Goal: Check status: Check status

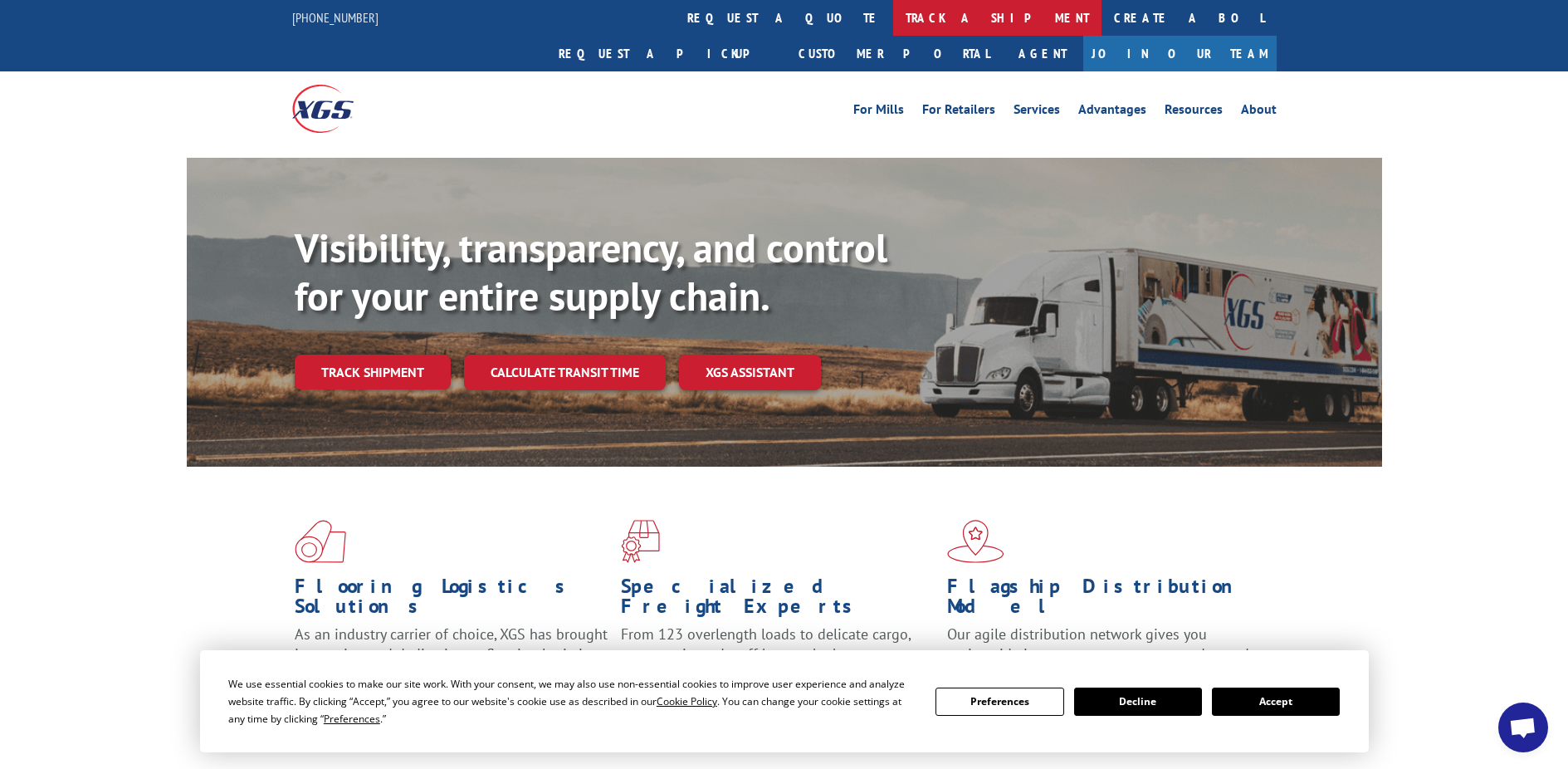
click at [893, 19] on link "track a shipment" at bounding box center [998, 18] width 209 height 36
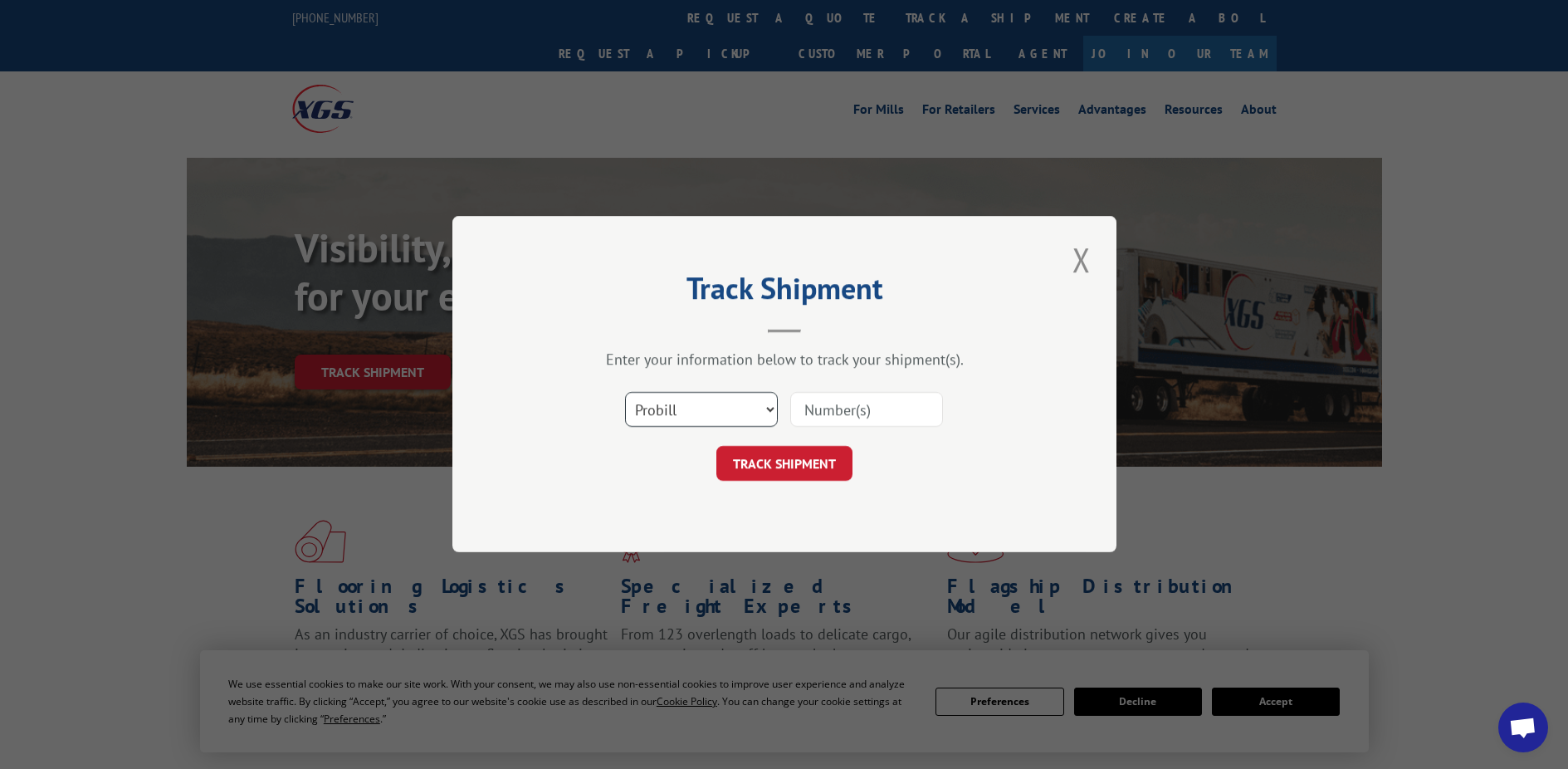
click at [746, 404] on select "Select category... Probill BOL PO" at bounding box center [701, 410] width 153 height 35
select select "bol"
click at [625, 393] on select "Select category... Probill BOL PO" at bounding box center [701, 410] width 153 height 35
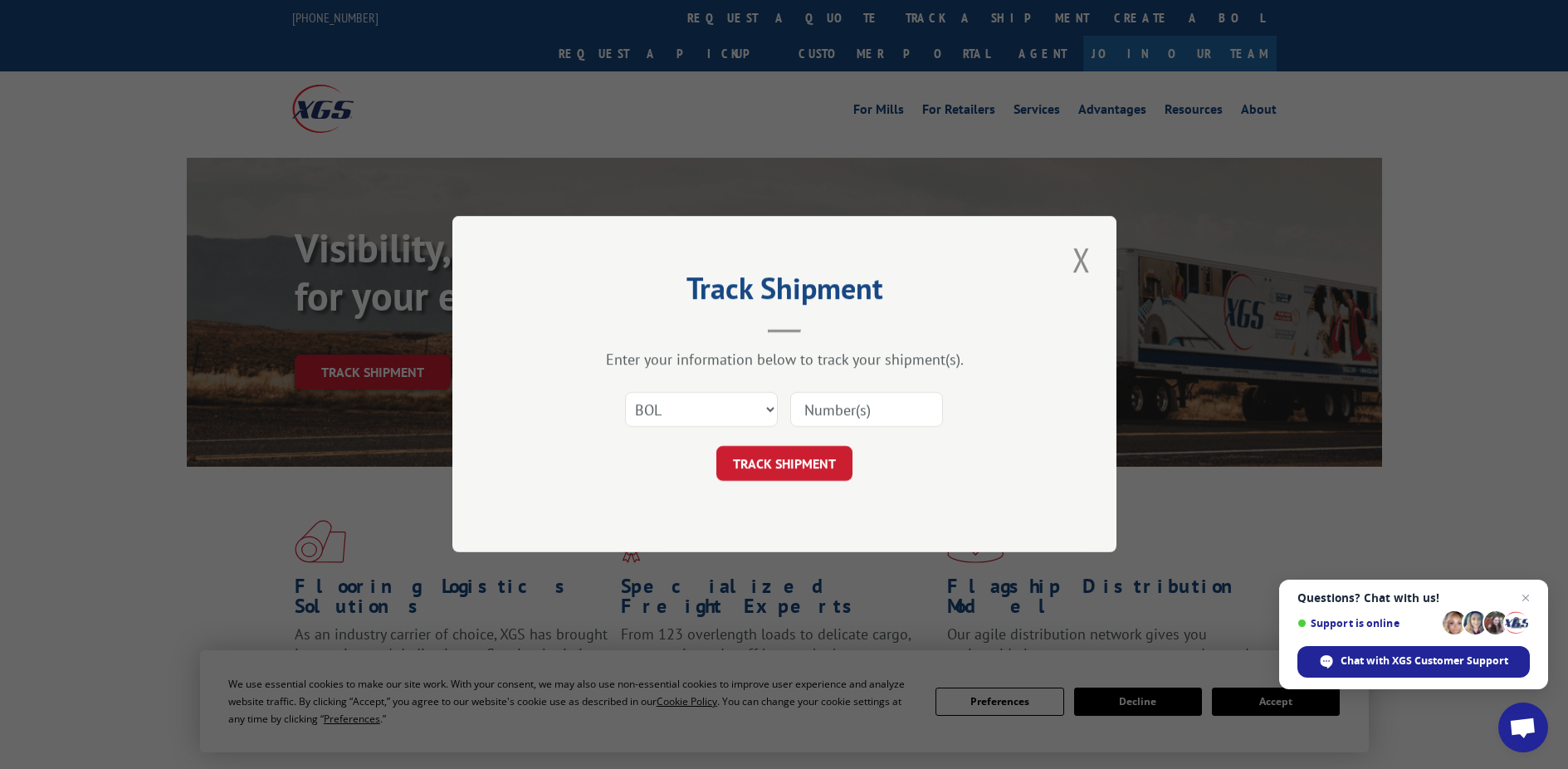
paste input "15101333"
type input "15101333"
click at [757, 469] on button "TRACK SHIPMENT" at bounding box center [784, 464] width 136 height 35
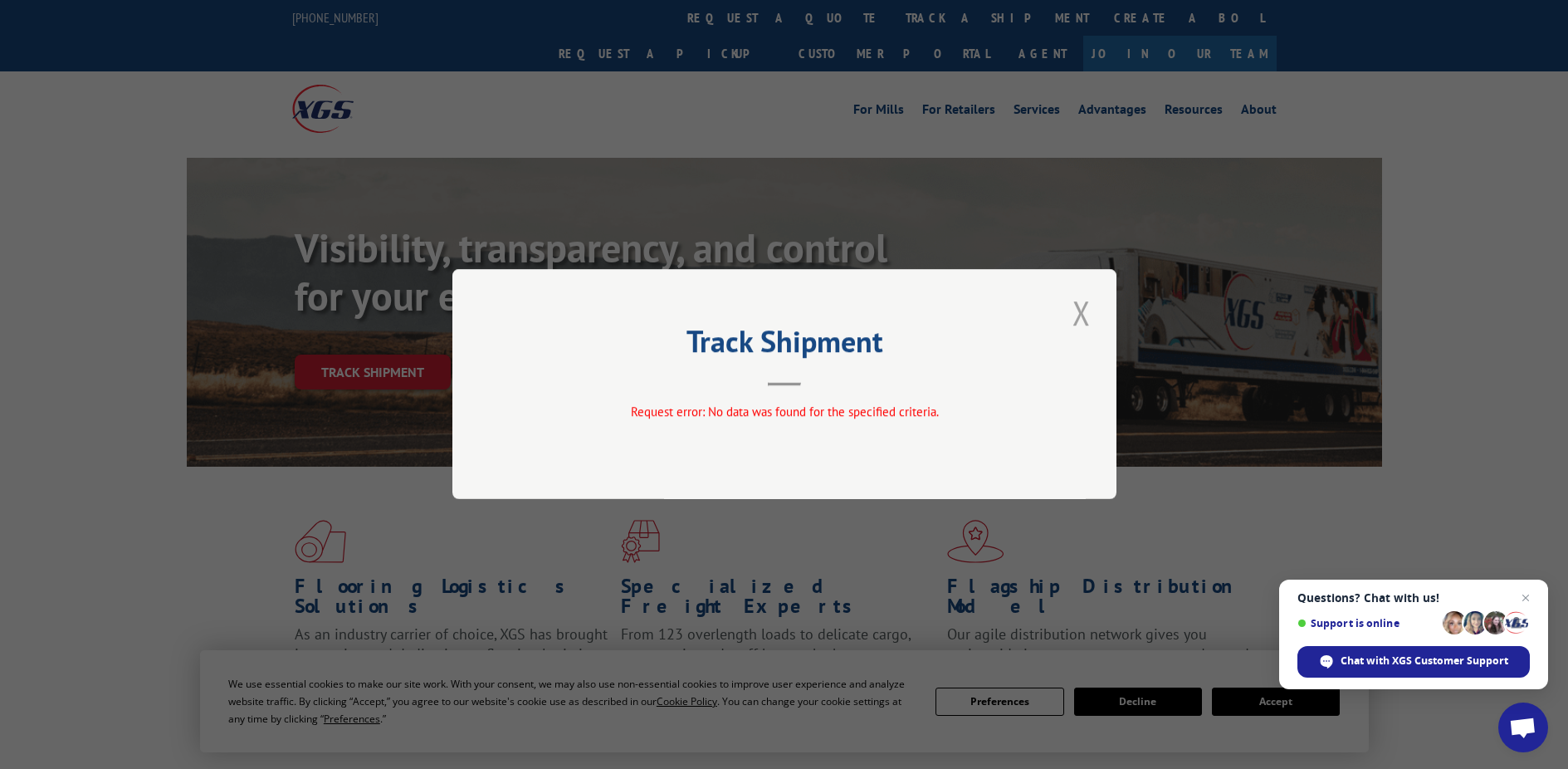
click at [1080, 308] on button "Close modal" at bounding box center [1081, 312] width 28 height 45
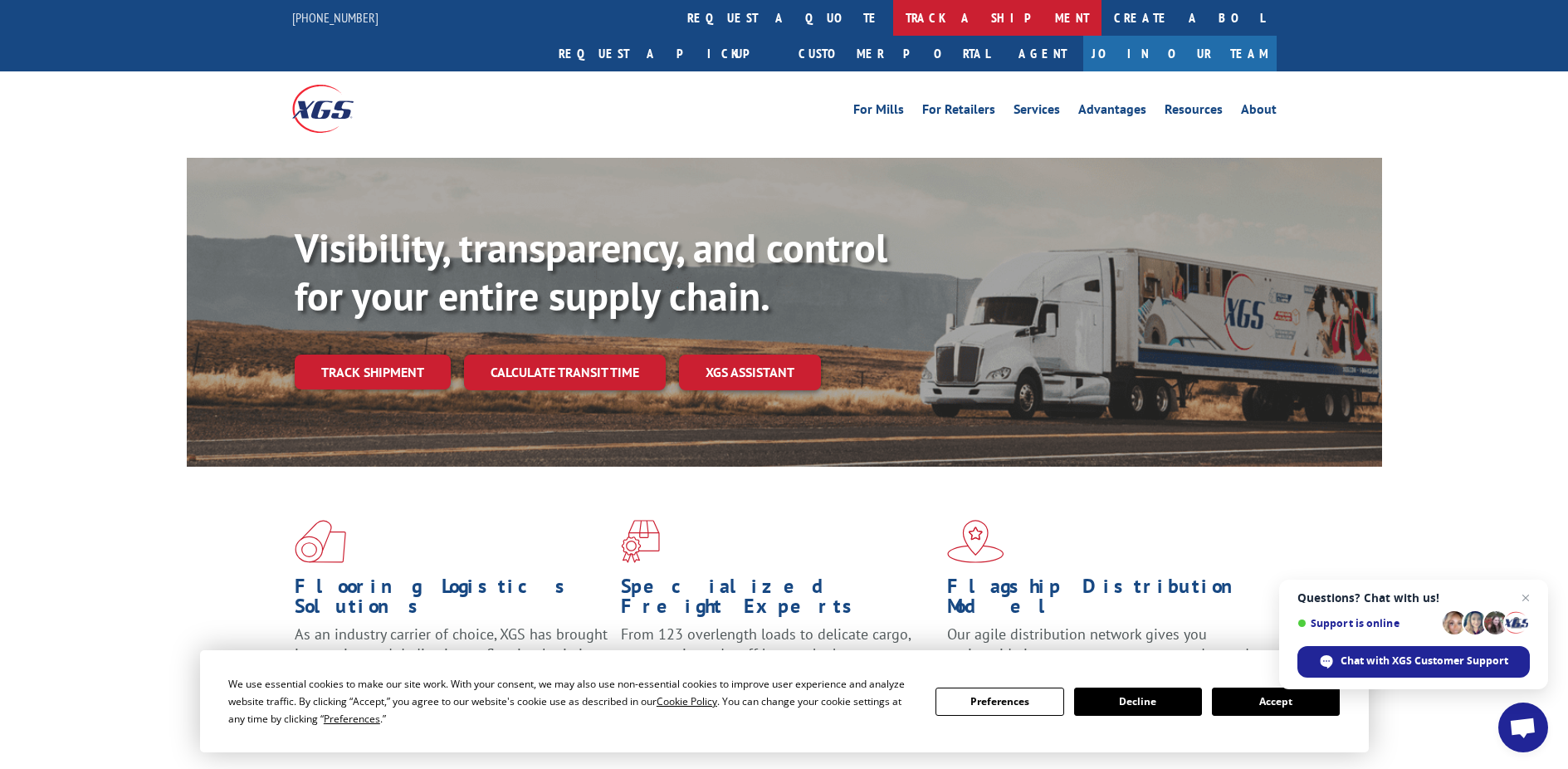
click at [893, 21] on link "track a shipment" at bounding box center [998, 18] width 209 height 36
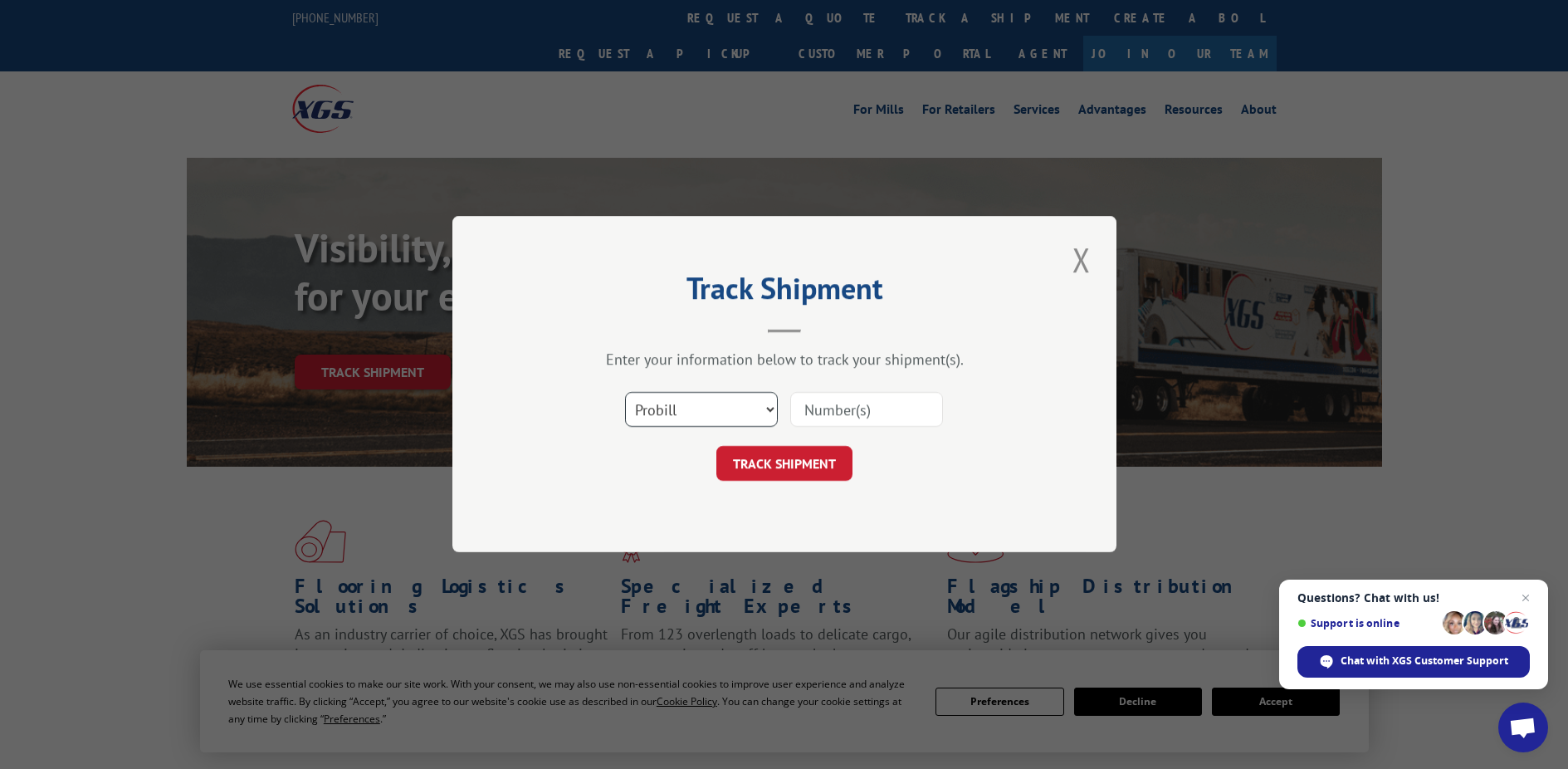
click at [708, 408] on select "Select category... Probill BOL PO" at bounding box center [701, 410] width 153 height 35
select select "po"
click at [625, 393] on select "Select category... Probill BOL PO" at bounding box center [701, 410] width 153 height 35
paste input "28546912"
type input "28546912"
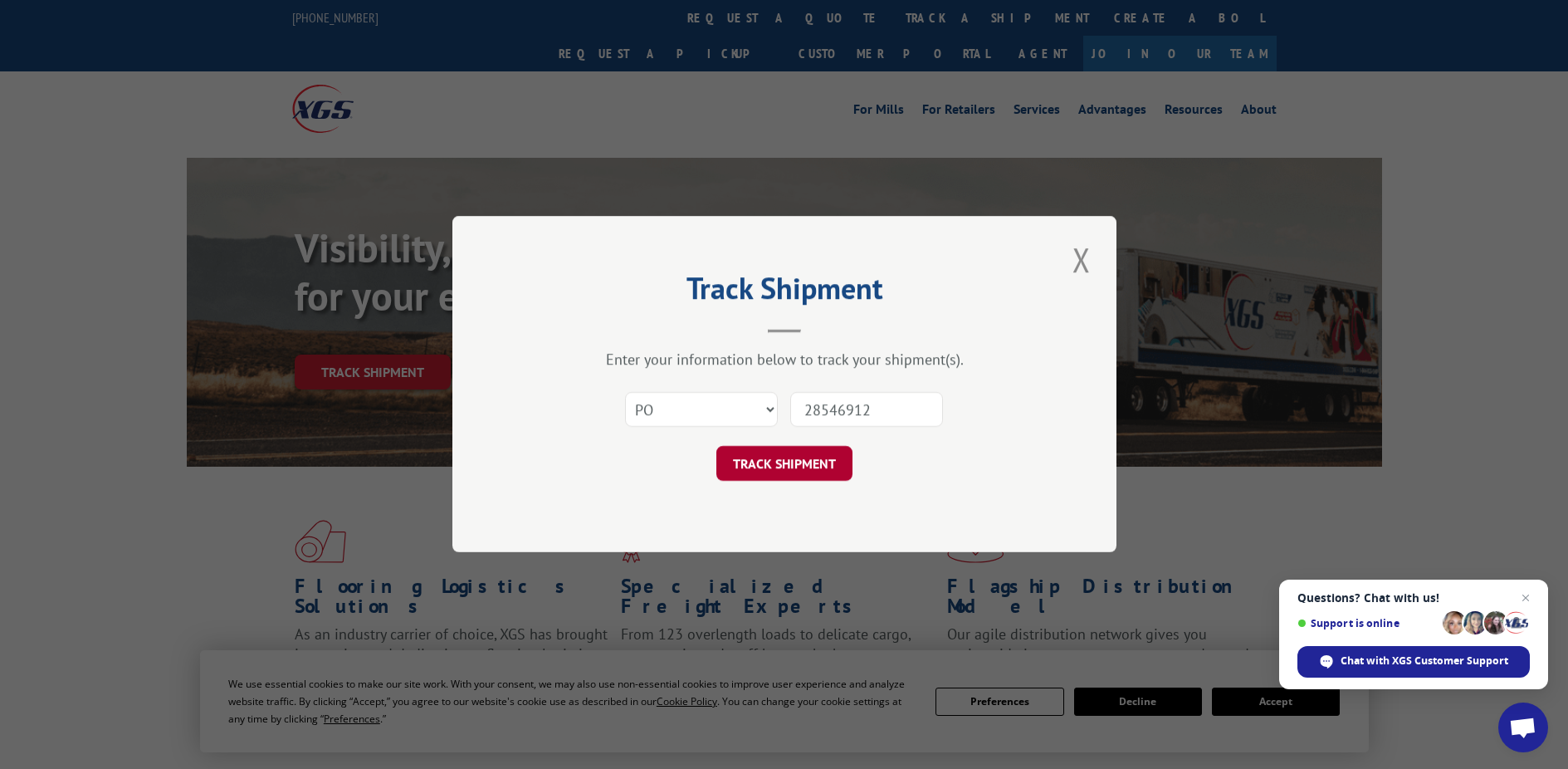
click at [773, 469] on button "TRACK SHIPMENT" at bounding box center [784, 464] width 136 height 35
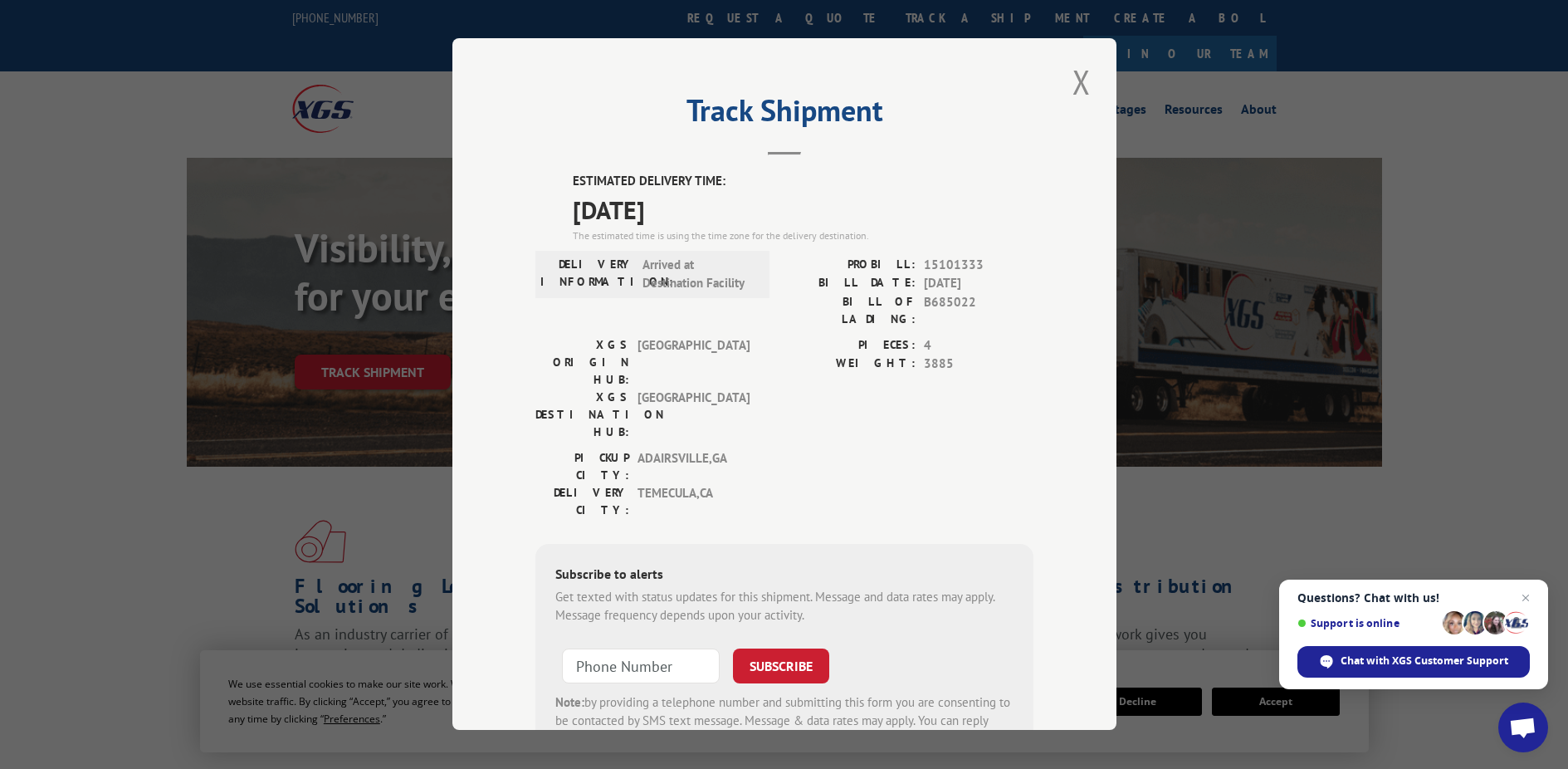
drag, startPoint x: 704, startPoint y: 210, endPoint x: 550, endPoint y: 169, distance: 159.4
click at [550, 169] on div "Track Shipment ESTIMATED DELIVERY TIME: [DATE] The estimated time is using the …" at bounding box center [784, 384] width 664 height 692
copy div "ESTIMATED DELIVERY TIME: [DATE]"
